Goal: Transaction & Acquisition: Purchase product/service

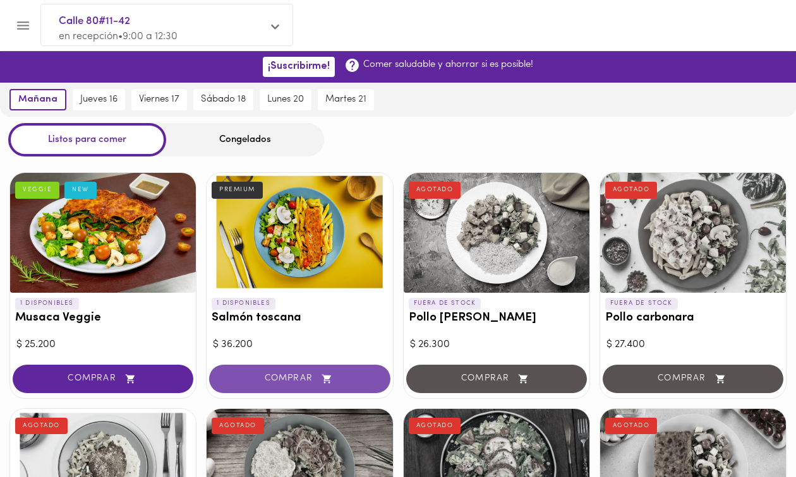
click at [306, 372] on button "COMPRAR" at bounding box center [299, 379] width 181 height 28
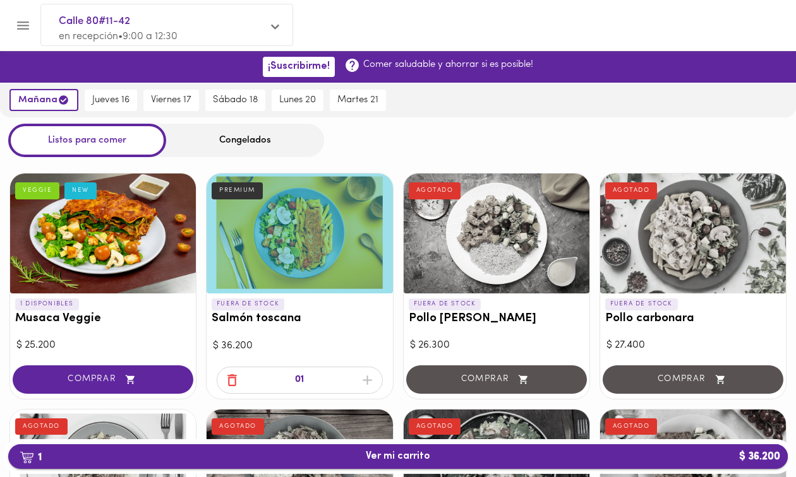
click at [408, 457] on span "1 Ver mi carrito $ 36.200" at bounding box center [398, 457] width 64 height 12
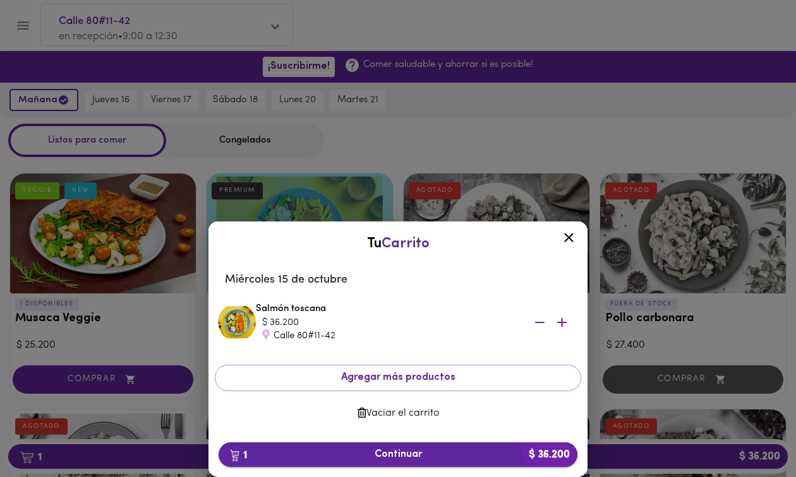
click at [441, 445] on button "1 Continuar $ 36.200" at bounding box center [397, 455] width 359 height 25
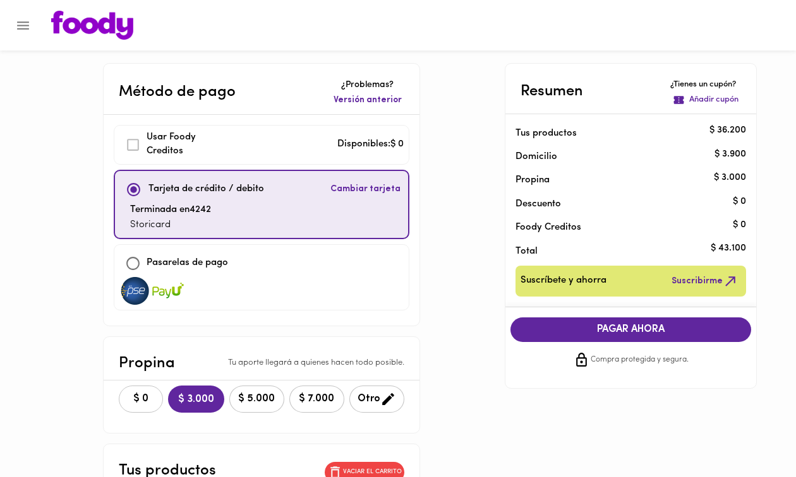
click at [129, 393] on span "$ 0" at bounding box center [141, 399] width 28 height 12
click at [645, 327] on span "PAGAR AHORA" at bounding box center [631, 330] width 216 height 12
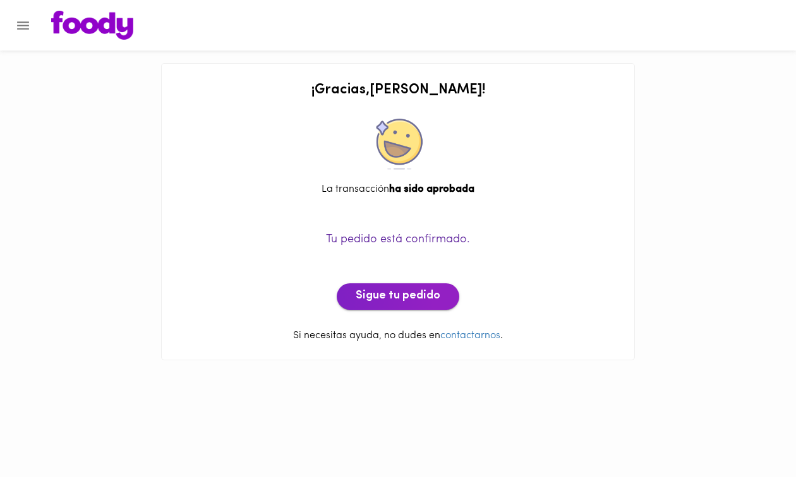
click at [388, 295] on span "Sigue tu pedido" at bounding box center [398, 297] width 85 height 14
